Goal: Check status: Check status

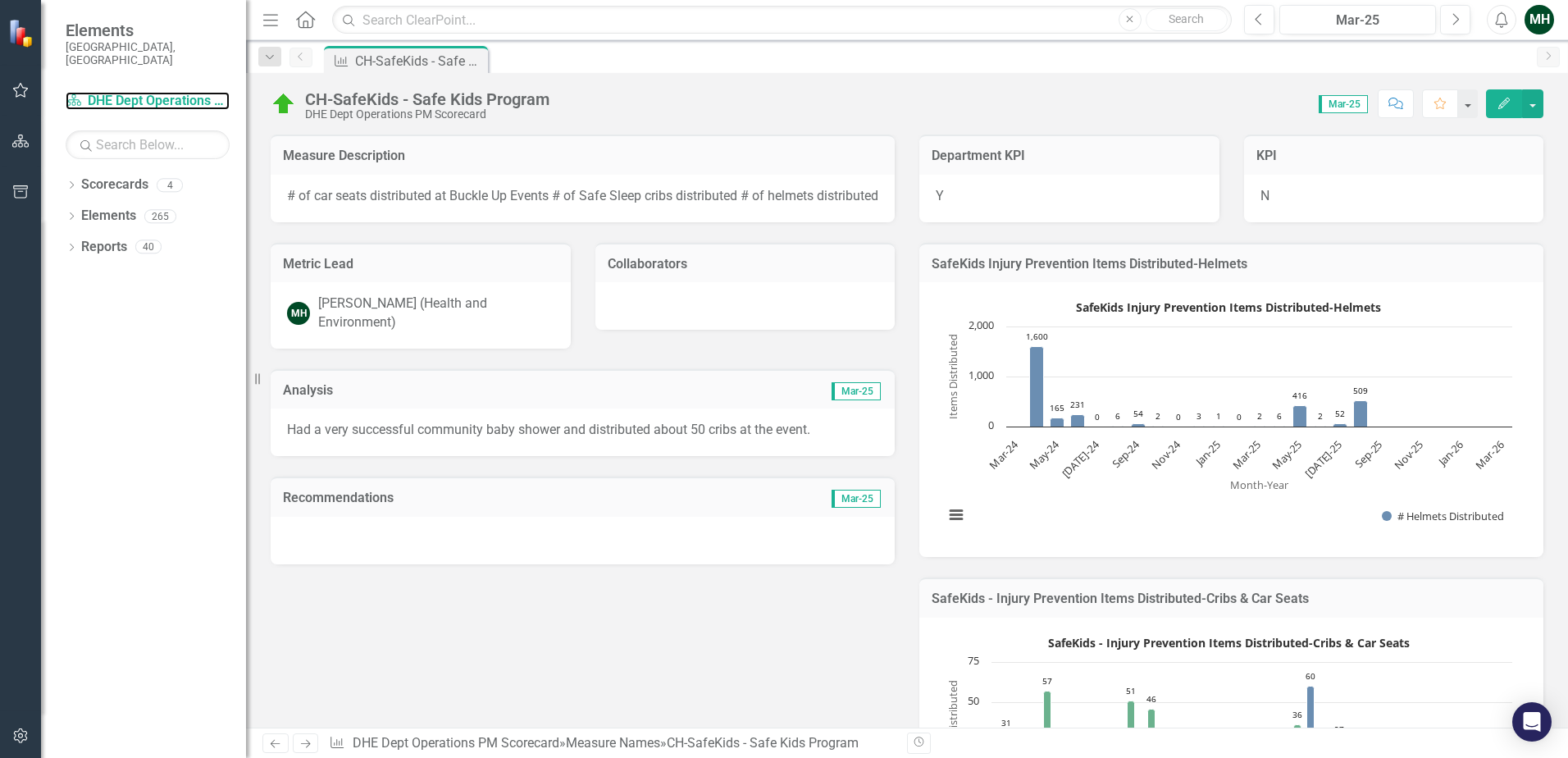
click at [114, 92] on link "Scorecard DHE Dept Operations PM Scorecard" at bounding box center [147, 101] width 164 height 19
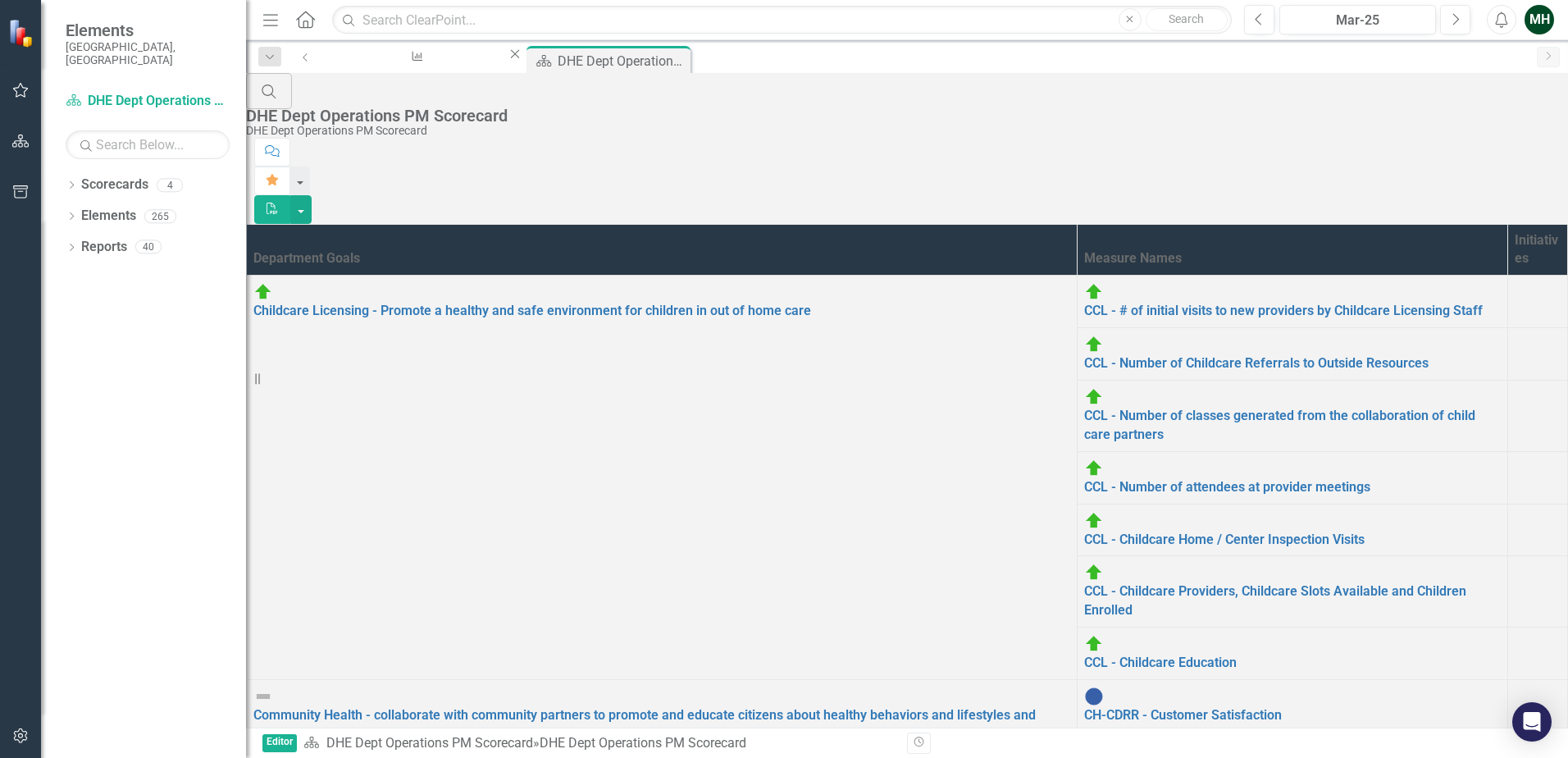
scroll to position [352, 0]
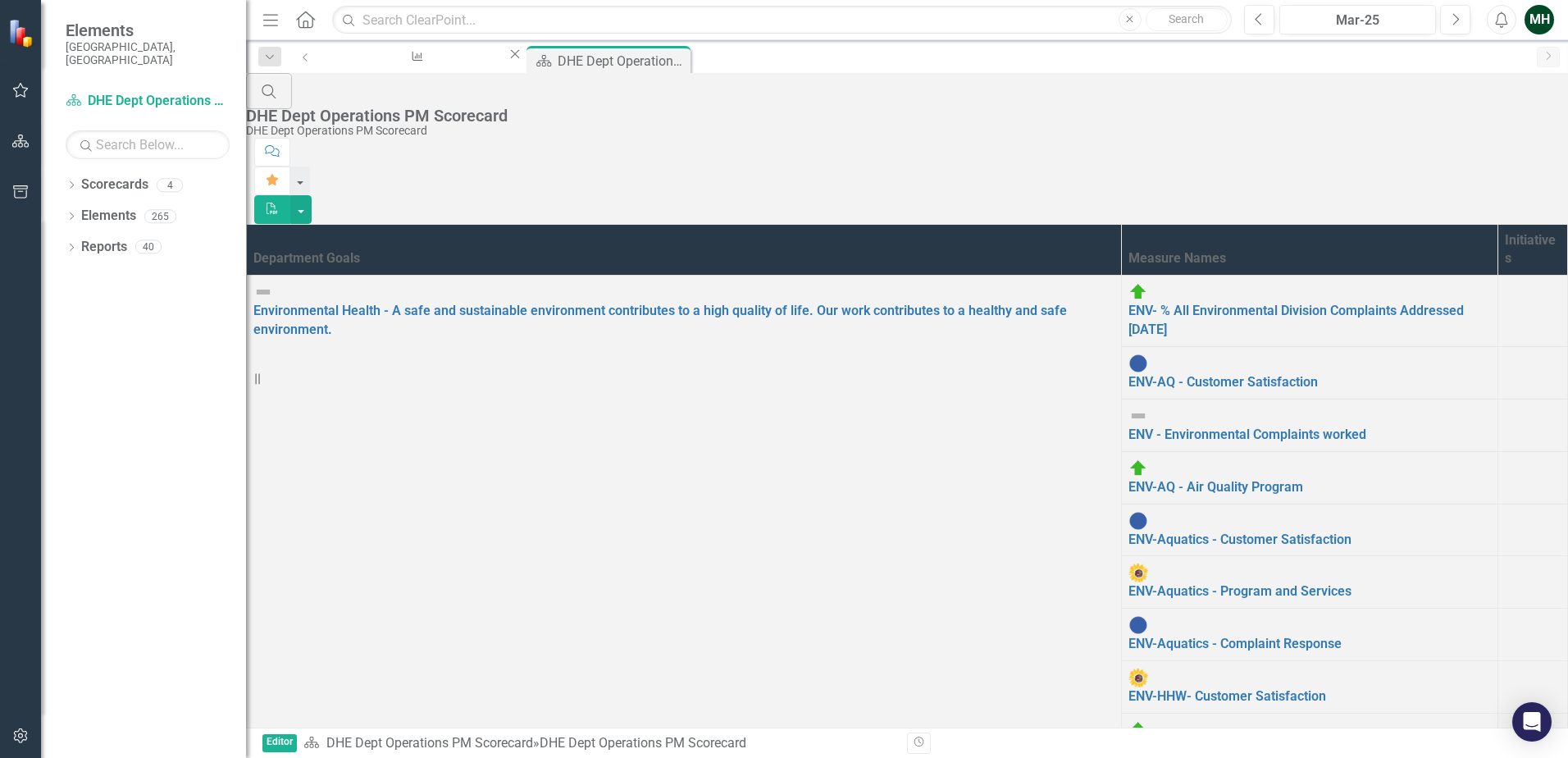
scroll to position [163, 0]
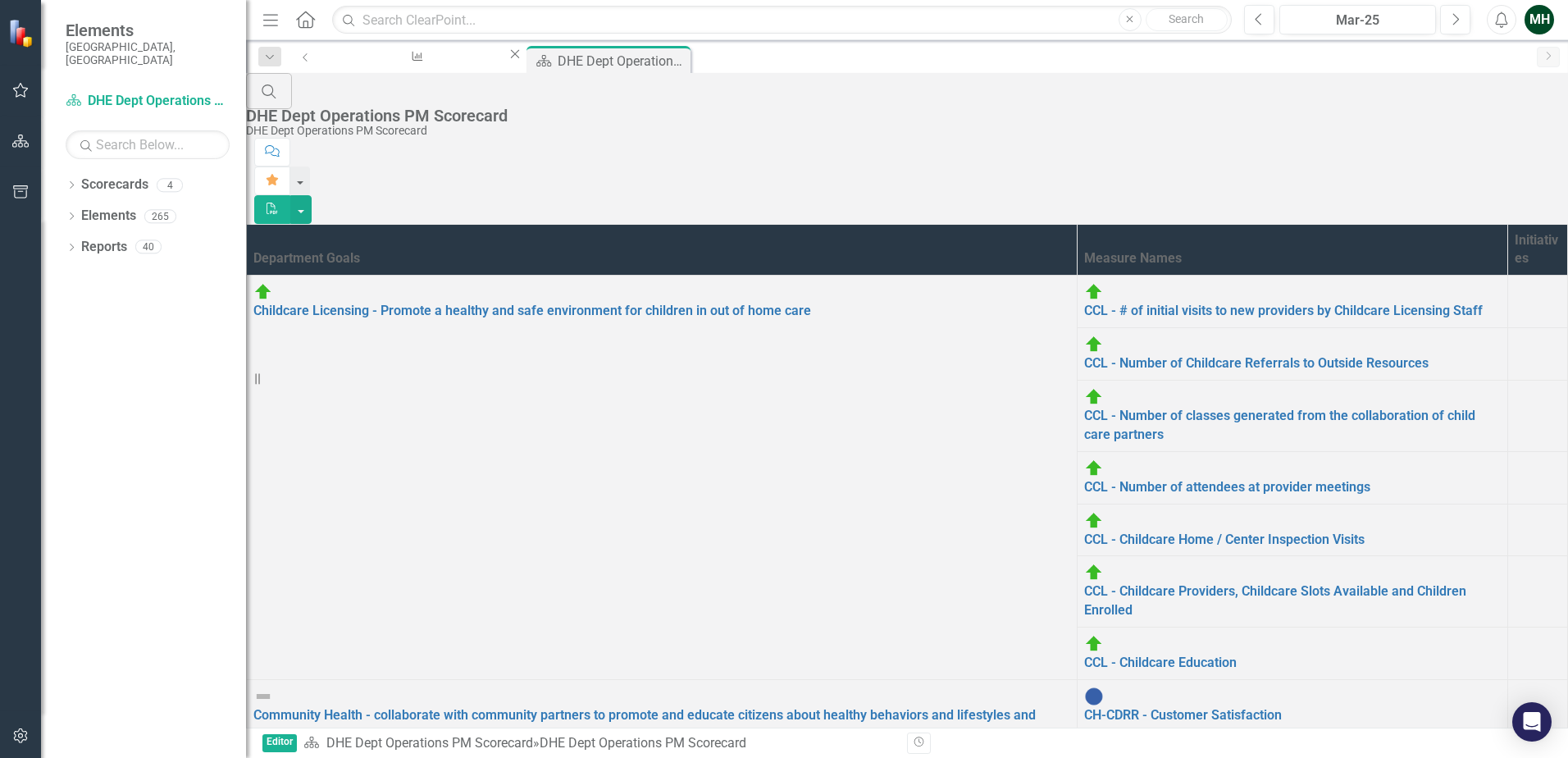
click at [1084, 757] on link "CH-CDRR - Chronic Disease Risk Reduction Program" at bounding box center [1237, 767] width 307 height 16
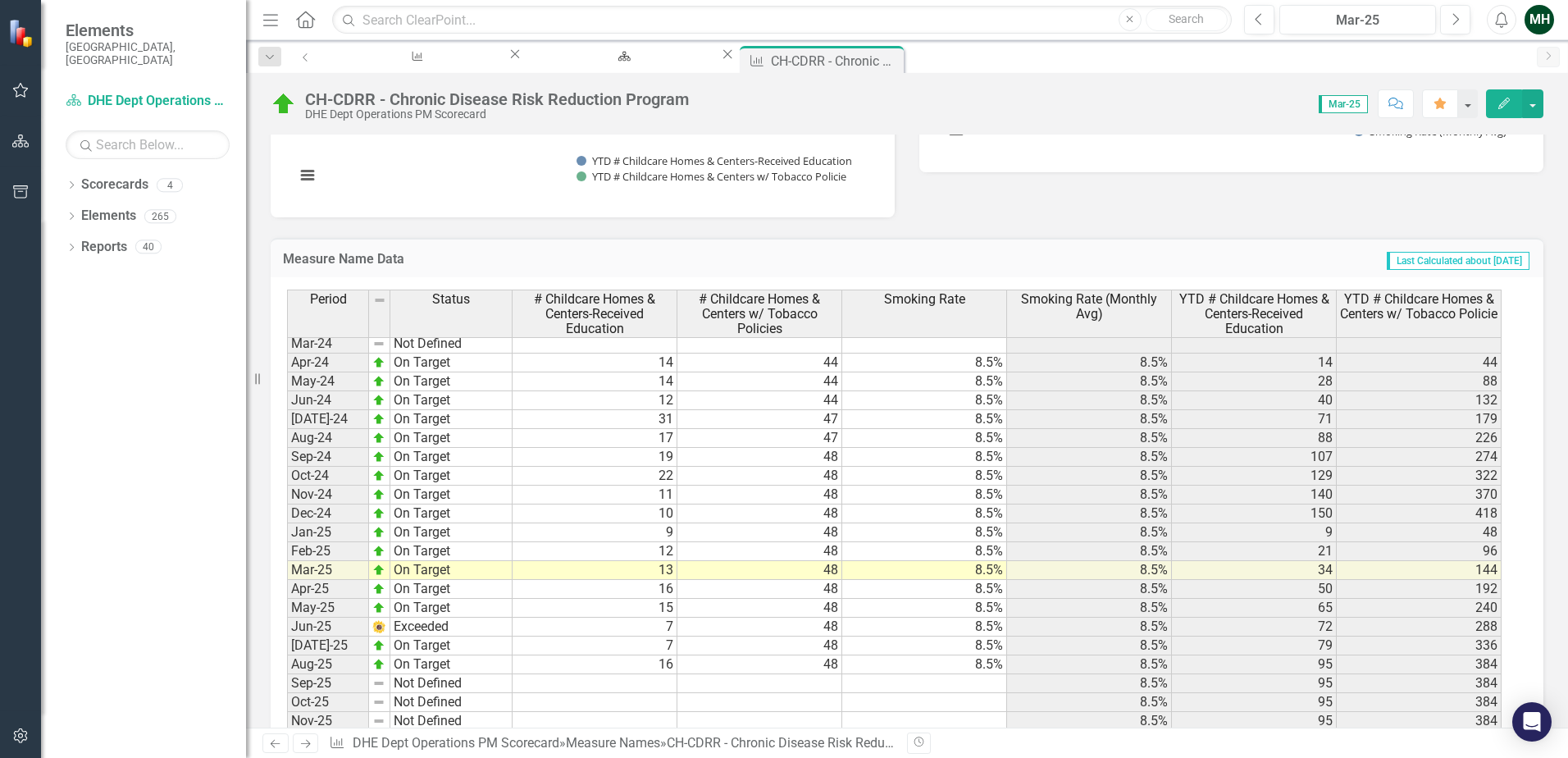
scroll to position [2051, 0]
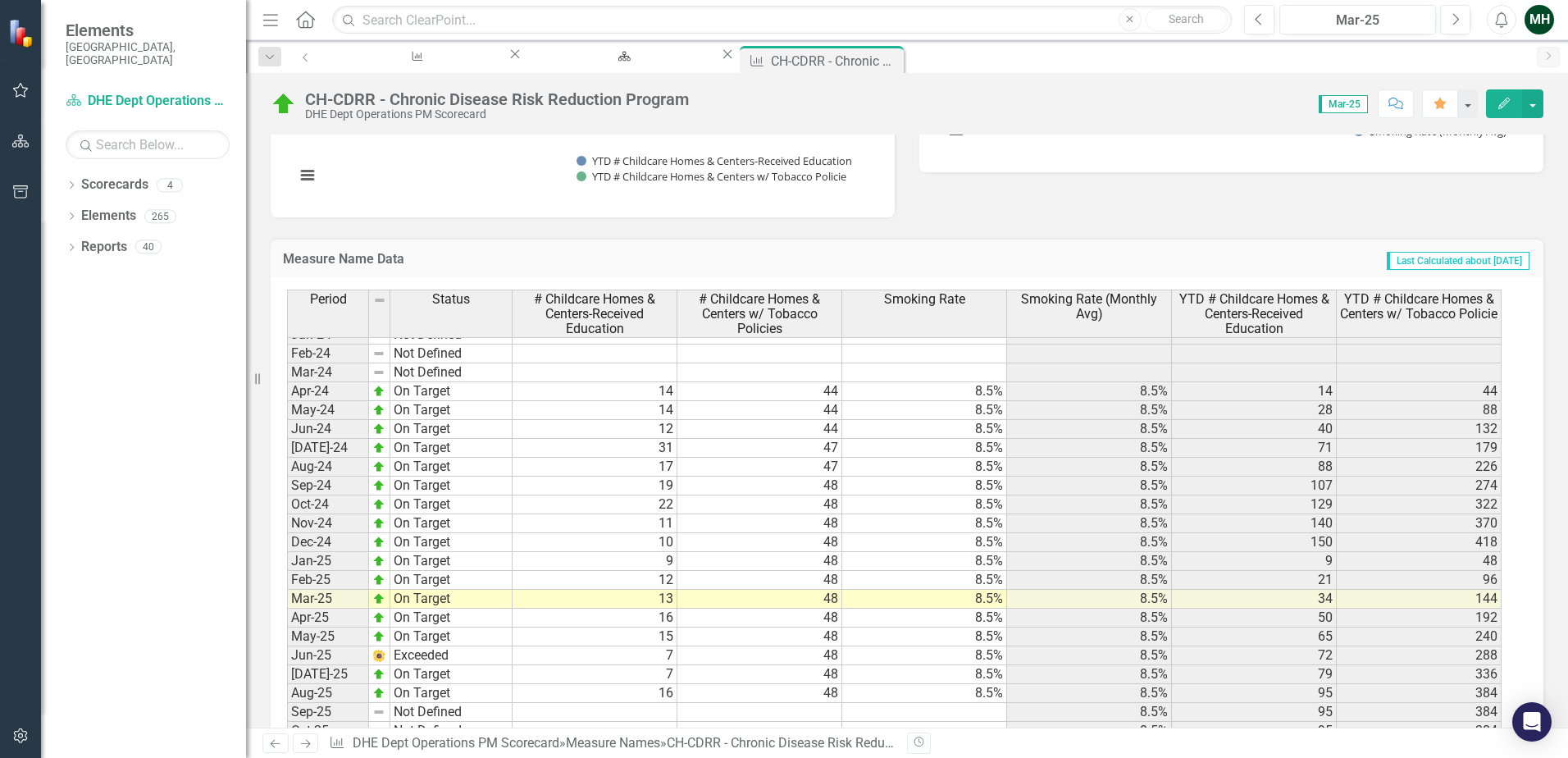
click at [1277, 529] on tbody "Nov-22 Not Defined Dec-22 Not Defined Jan-23 Not Defined Feb-23 Not Defined Mar…" at bounding box center [894, 504] width 1214 height 888
click at [1424, 533] on td "418" at bounding box center [1419, 543] width 165 height 19
click at [287, 554] on div "Period Status # Childcare Homes & Centers-Received Education # Childcare Homes …" at bounding box center [287, 537] width 0 height 936
click at [776, 533] on td "48" at bounding box center [760, 543] width 165 height 19
